Goal: Information Seeking & Learning: Learn about a topic

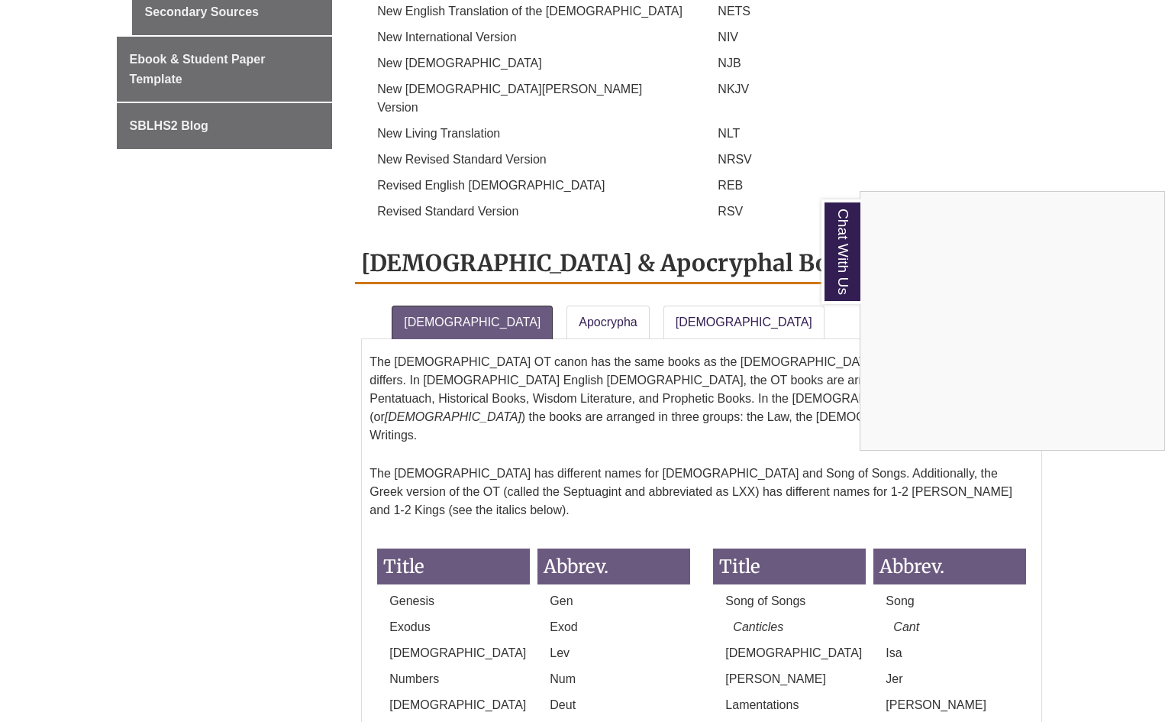
scroll to position [1069, 0]
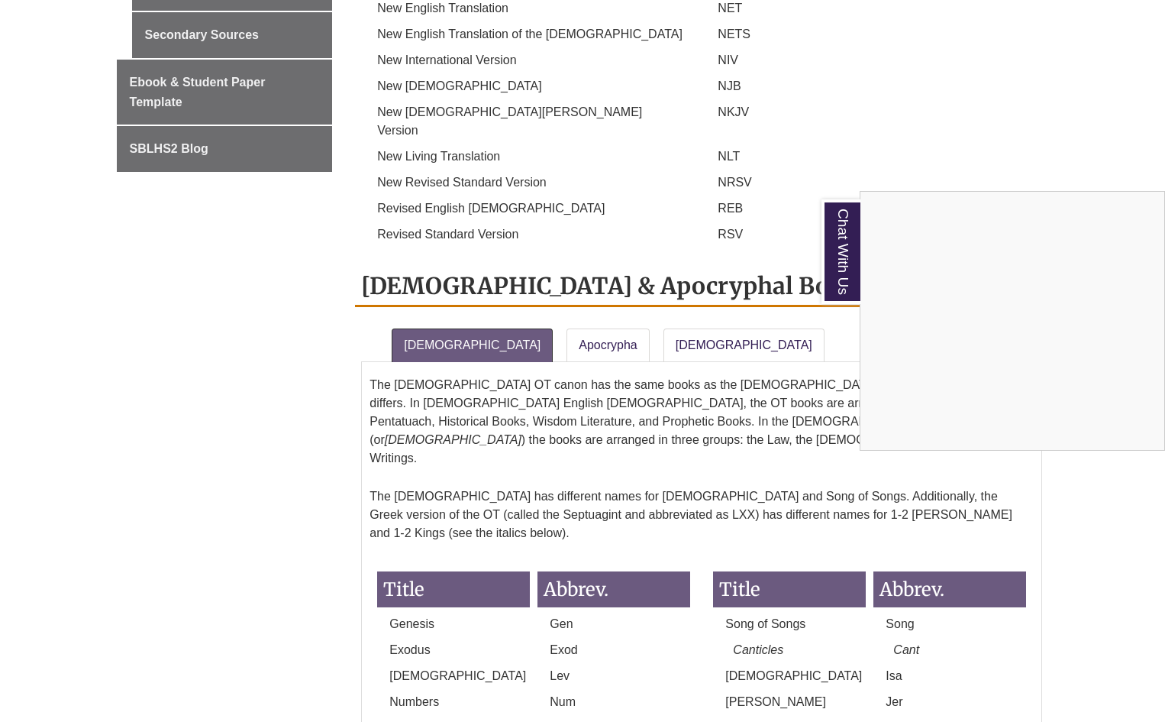
click at [652, 221] on div "Chat With Us" at bounding box center [582, 361] width 1165 height 722
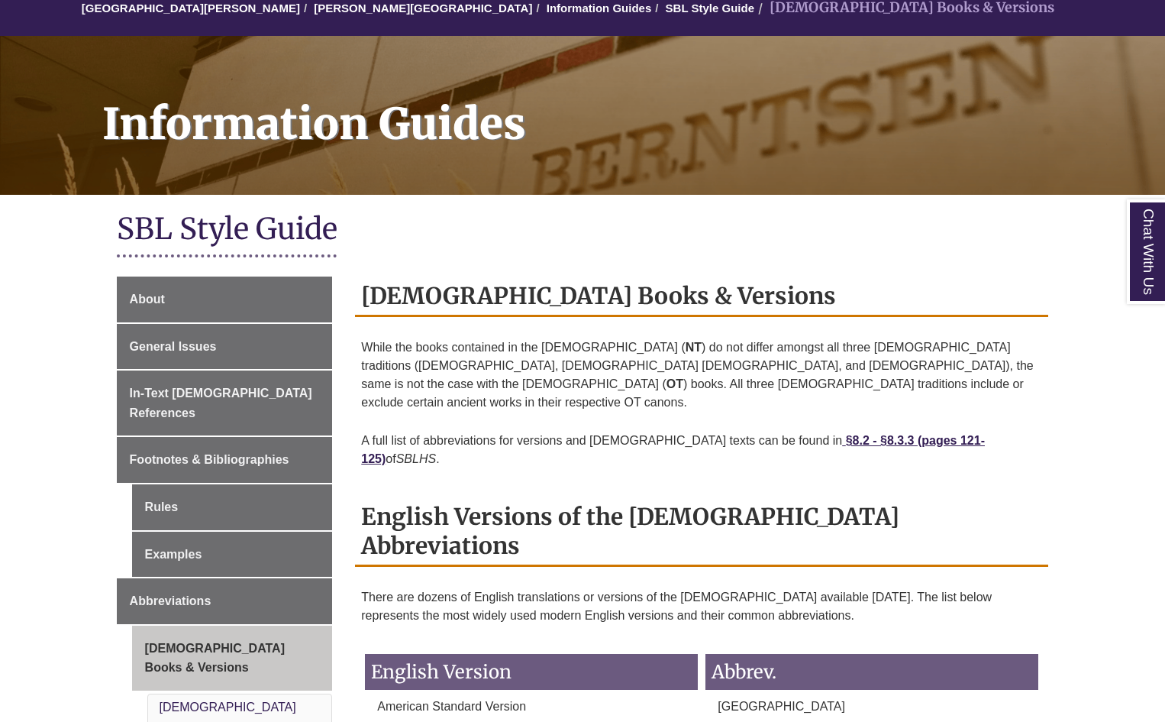
scroll to position [229, 0]
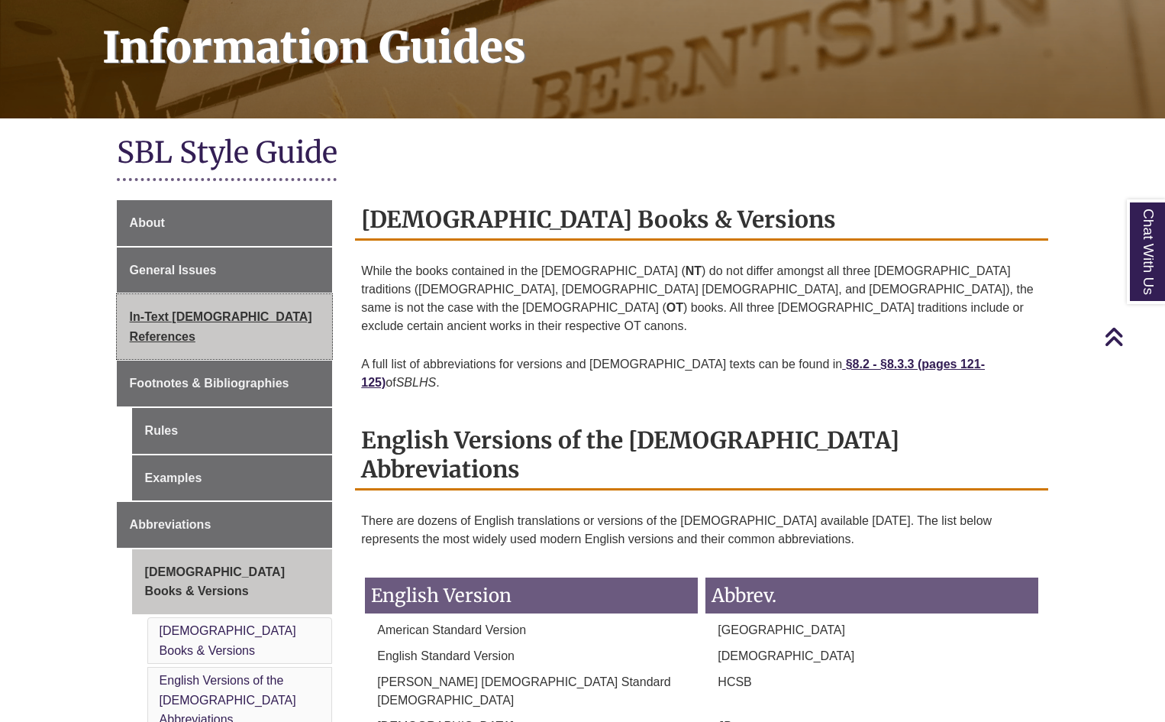
click at [223, 312] on span "In-Text [DEMOGRAPHIC_DATA] References" at bounding box center [221, 326] width 182 height 33
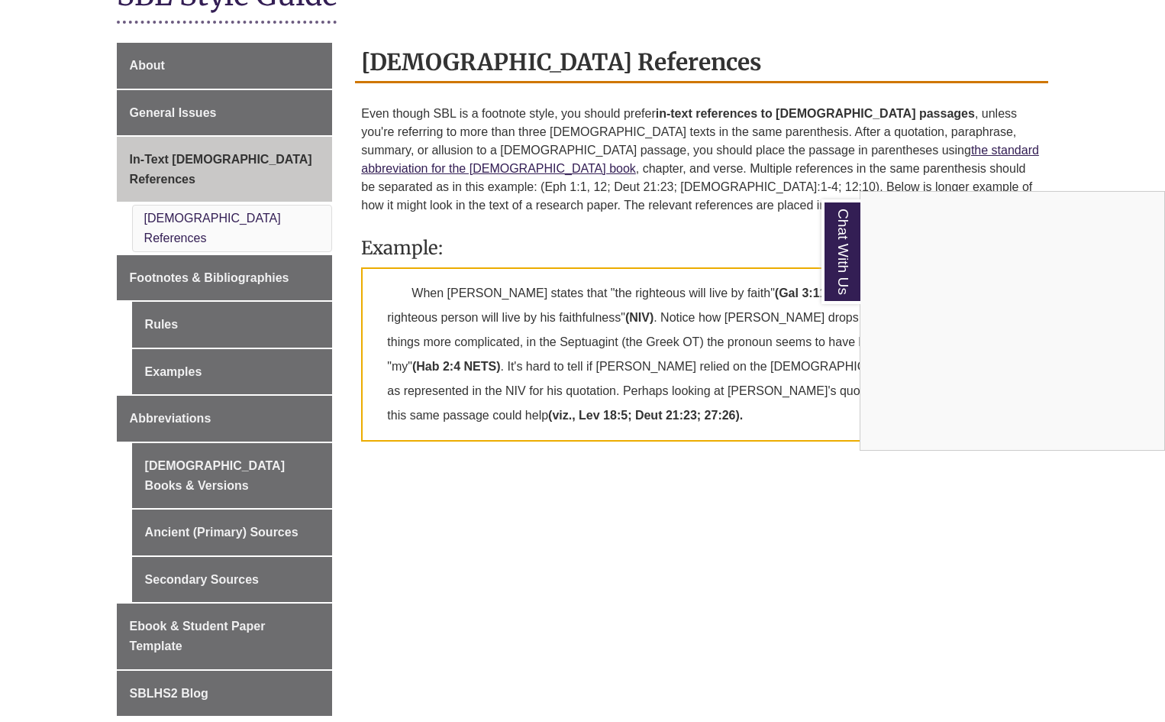
scroll to position [382, 0]
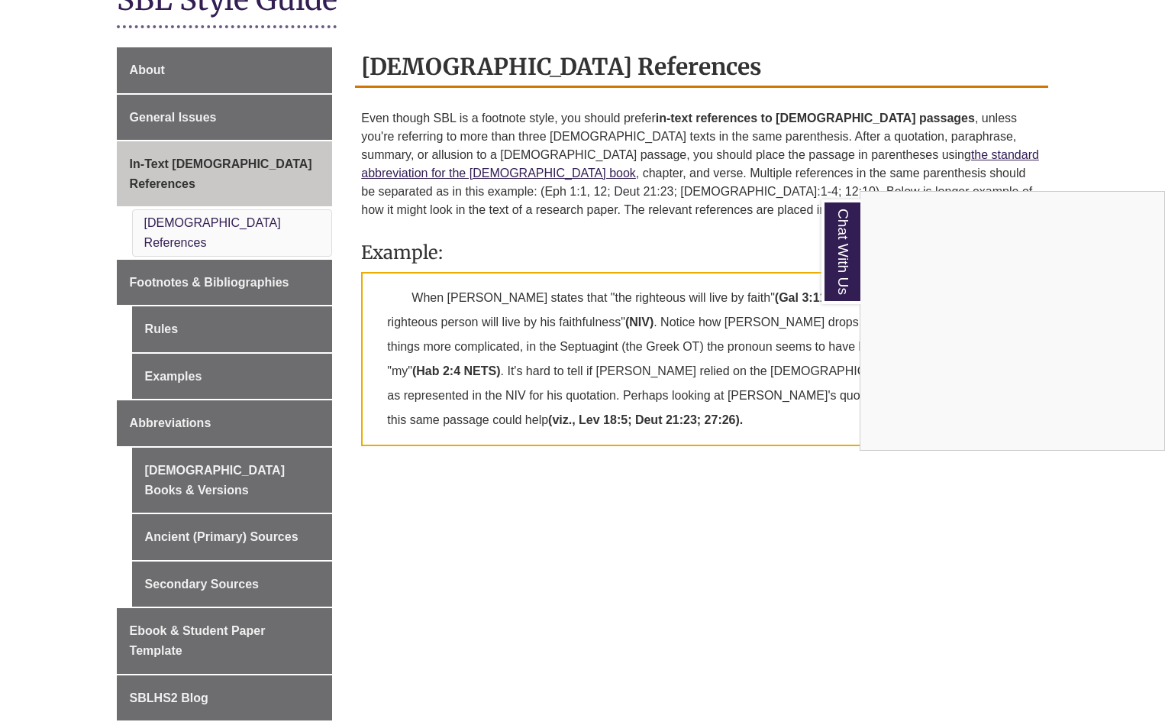
click at [208, 168] on div "Chat With Us" at bounding box center [582, 361] width 1165 height 722
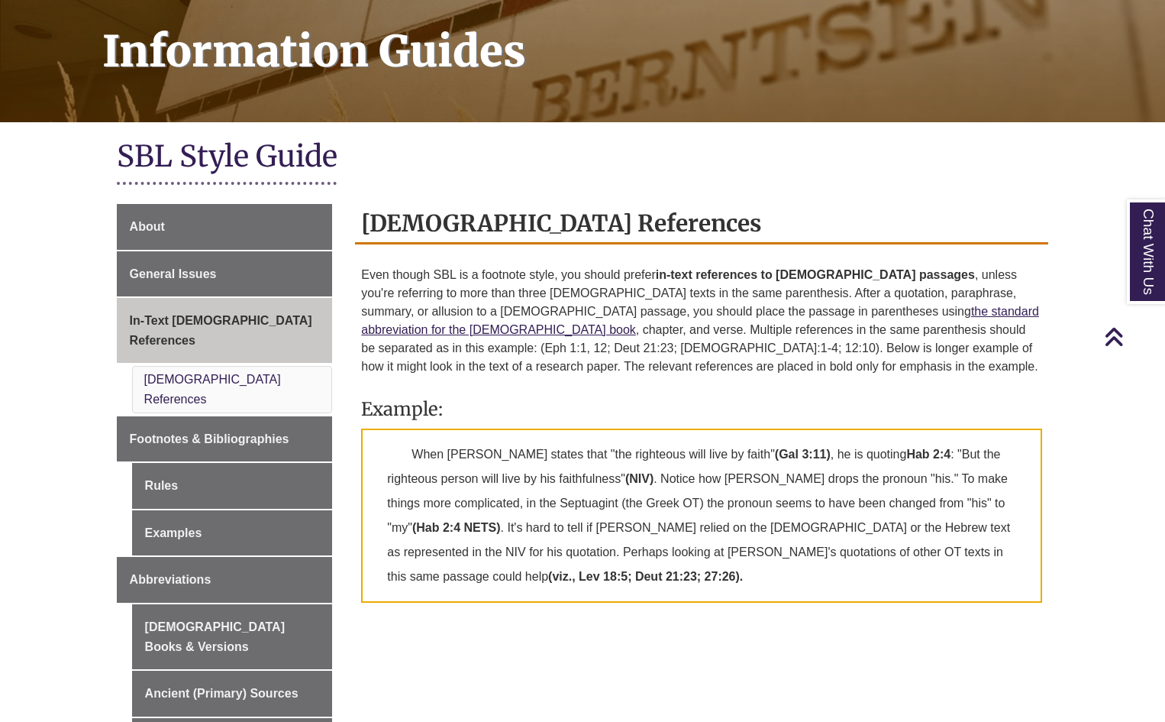
scroll to position [0, 0]
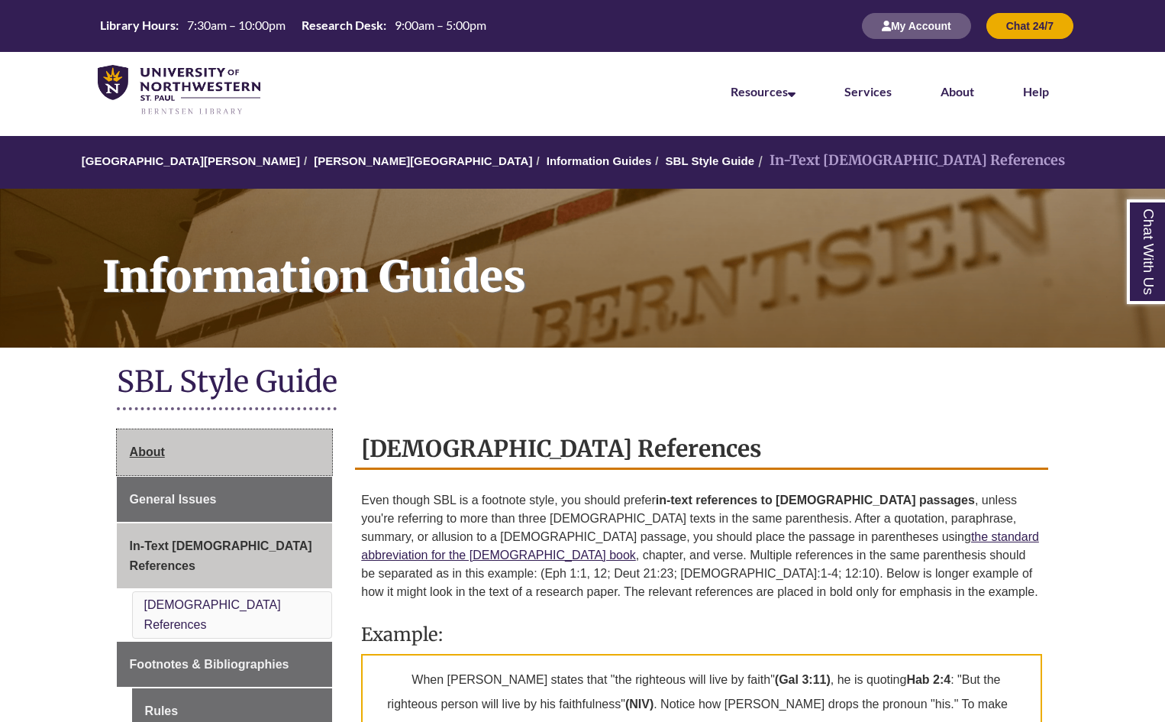
click at [156, 448] on span "About" at bounding box center [147, 451] width 35 height 13
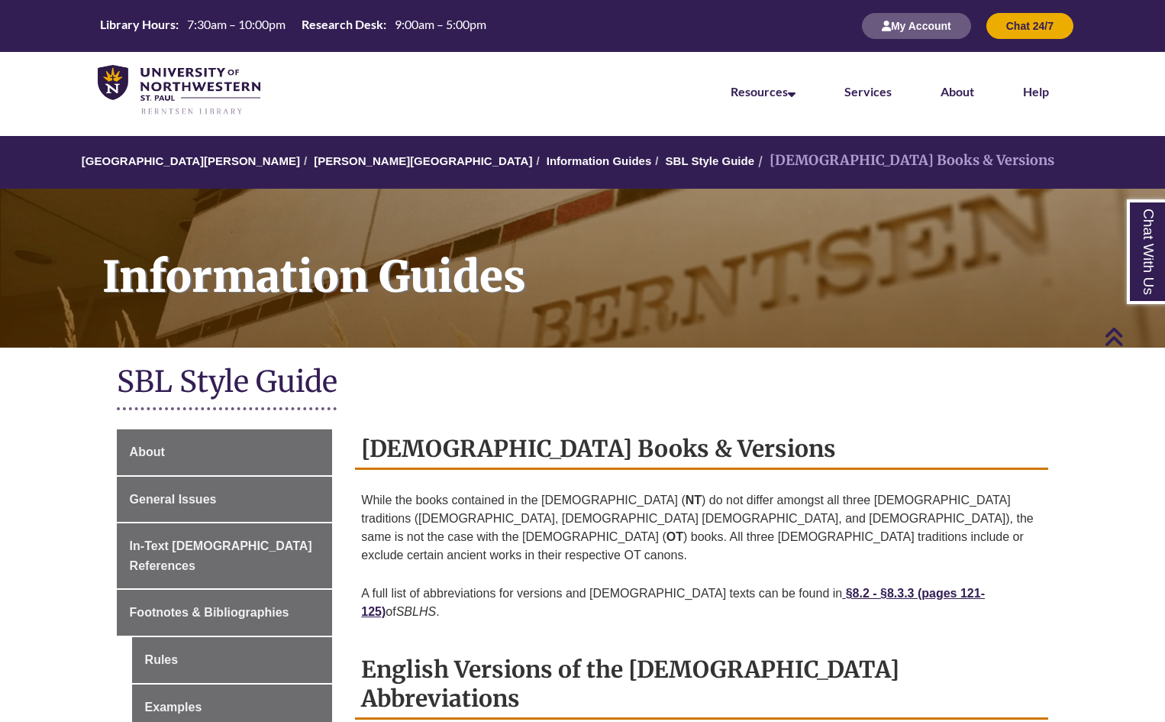
scroll to position [993, 0]
